Goal: Information Seeking & Learning: Learn about a topic

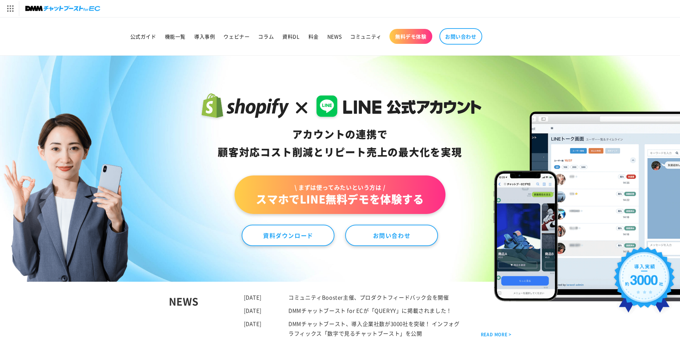
drag, startPoint x: 224, startPoint y: 108, endPoint x: 299, endPoint y: 114, distance: 75.3
click at [294, 114] on icon at bounding box center [340, 106] width 283 height 31
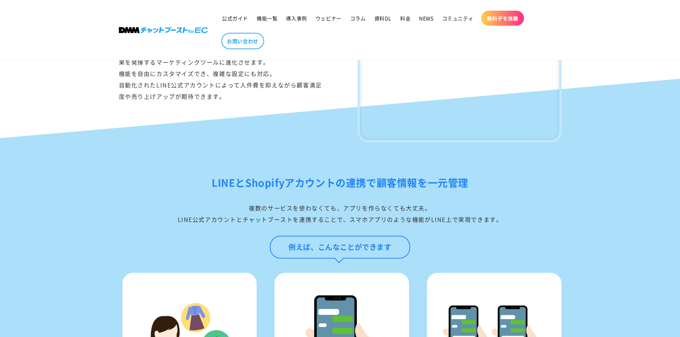
scroll to position [308, 0]
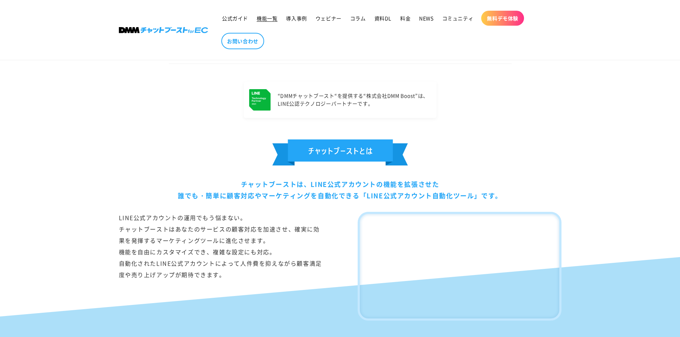
drag, startPoint x: 279, startPoint y: 18, endPoint x: 291, endPoint y: 1, distance: 20.9
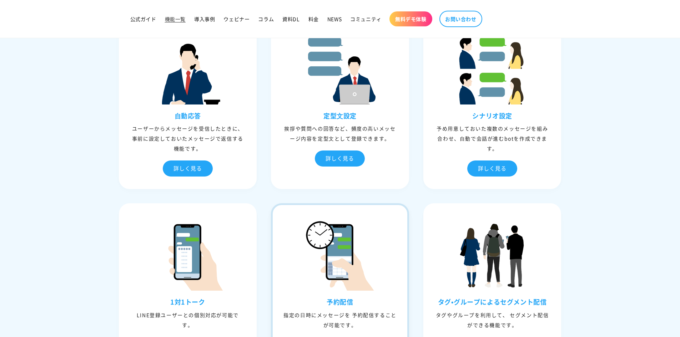
scroll to position [214, 0]
